Goal: Navigation & Orientation: Go to known website

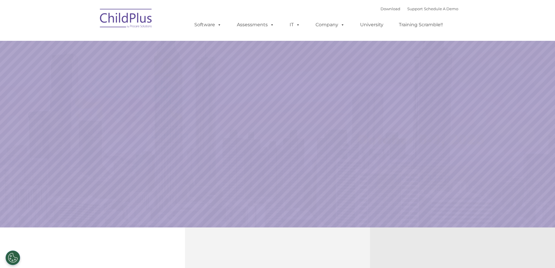
select select "MEDIUM"
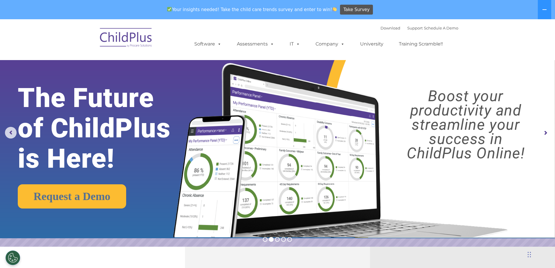
click at [137, 42] on img at bounding box center [126, 38] width 58 height 29
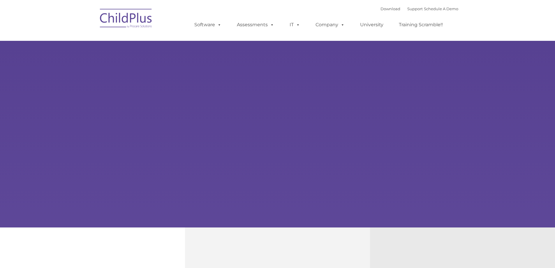
type input ""
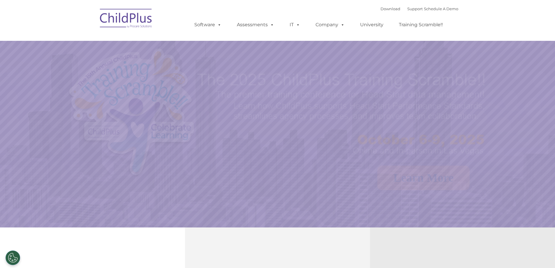
select select "MEDIUM"
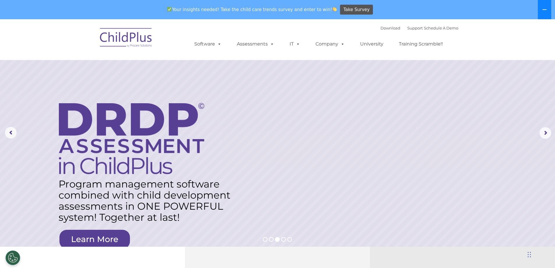
click at [540, 7] on button at bounding box center [543, 9] width 13 height 19
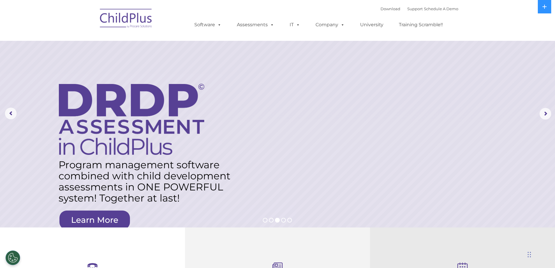
click at [139, 21] on img at bounding box center [126, 19] width 58 height 29
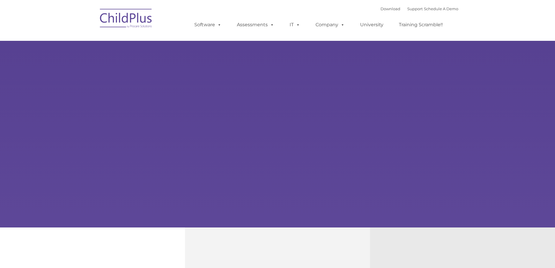
type input ""
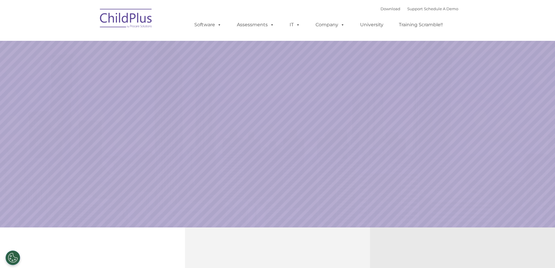
select select "MEDIUM"
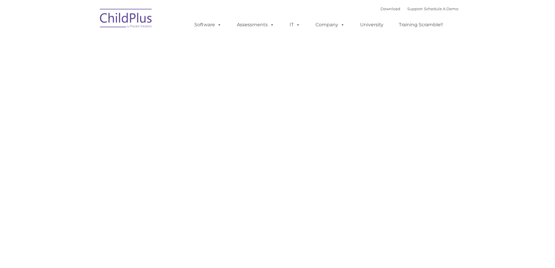
type input ""
